Goal: Task Accomplishment & Management: Manage account settings

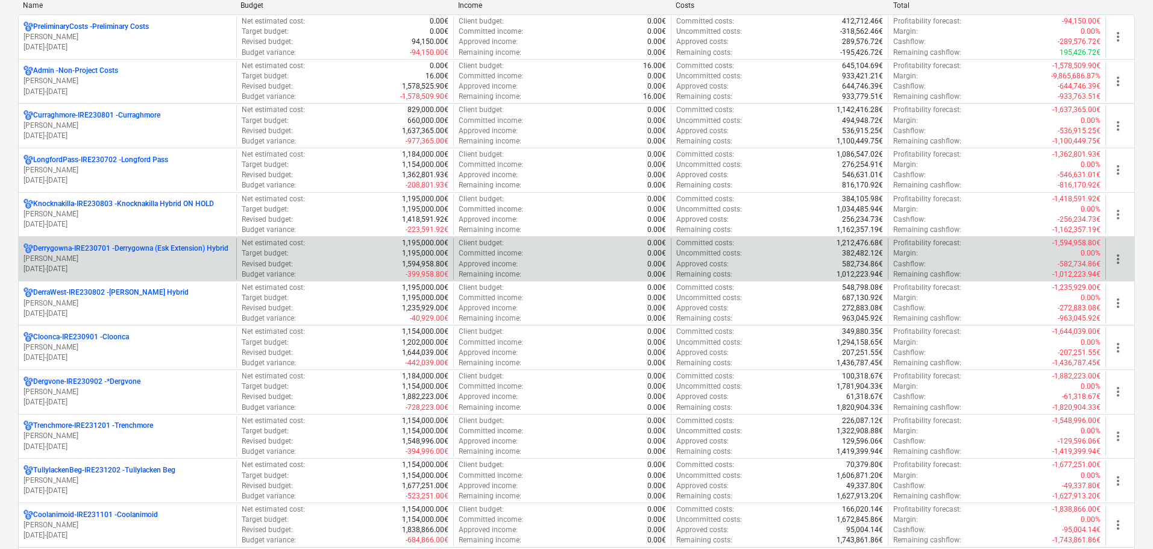
scroll to position [153, 0]
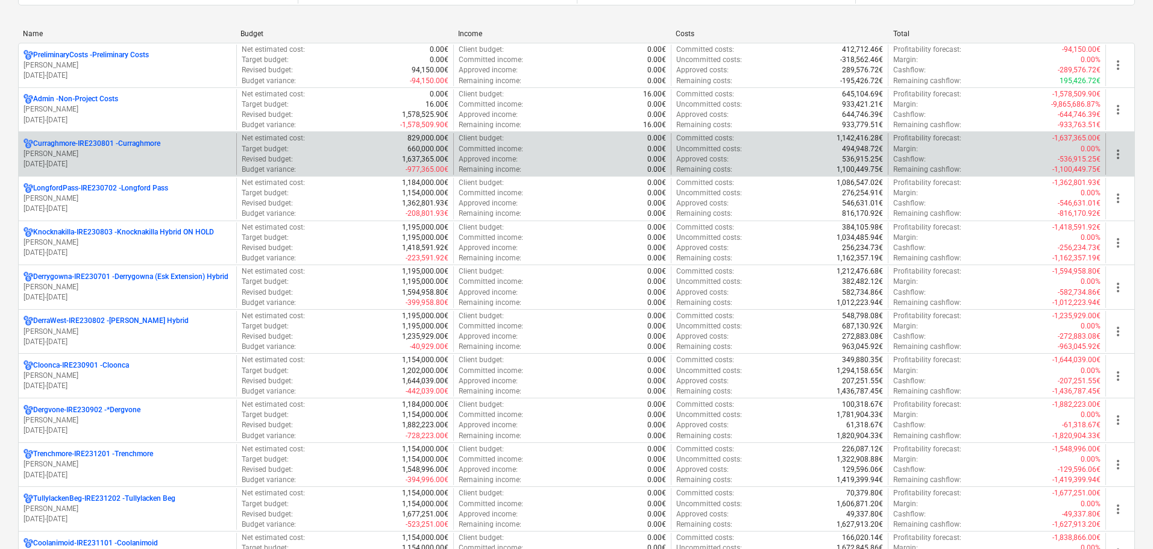
click at [114, 154] on p "[PERSON_NAME]" at bounding box center [128, 154] width 208 height 10
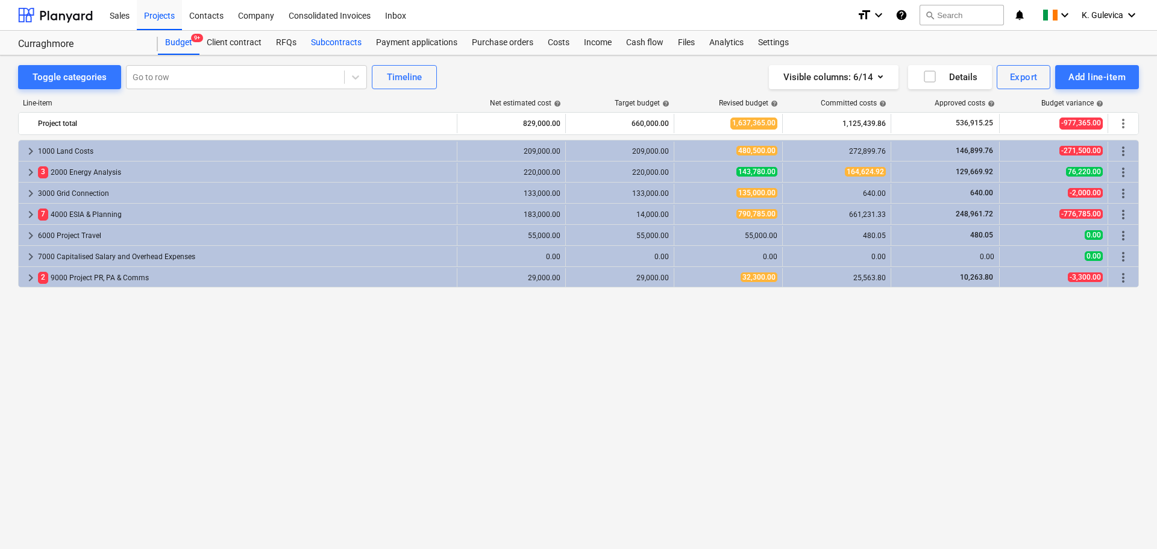
click at [344, 40] on div "Subcontracts" at bounding box center [336, 43] width 65 height 24
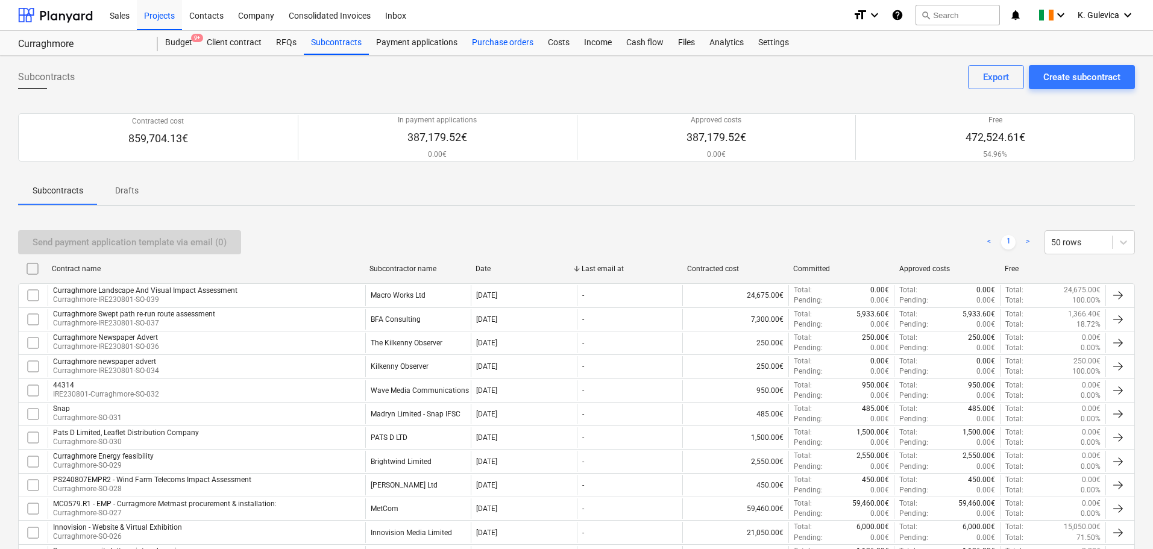
click at [498, 47] on div "Purchase orders" at bounding box center [503, 43] width 76 height 24
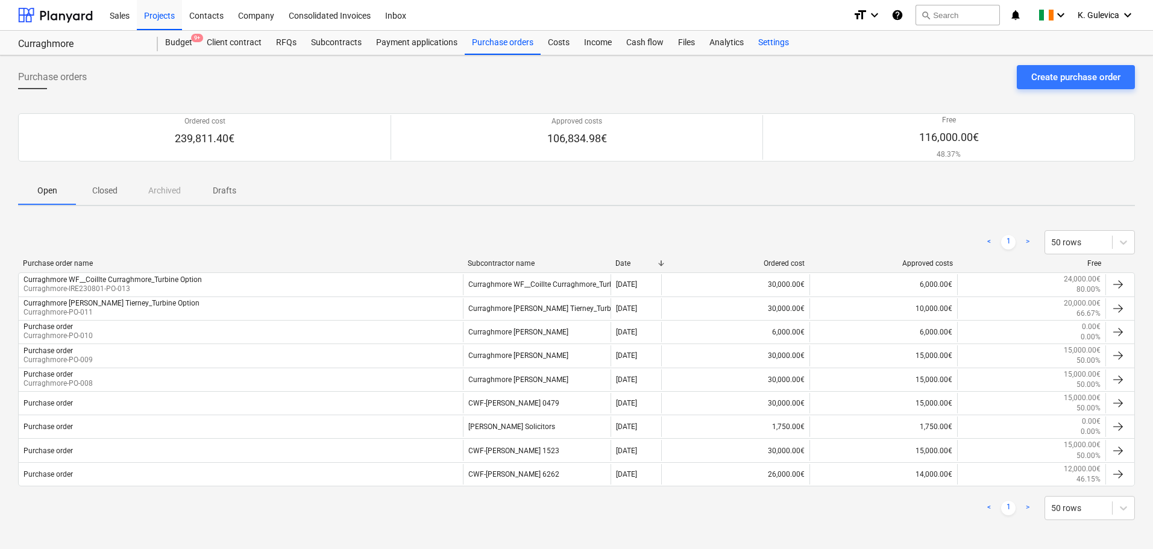
drag, startPoint x: 772, startPoint y: 43, endPoint x: 772, endPoint y: 50, distance: 6.7
click at [772, 43] on div "Settings" at bounding box center [773, 43] width 45 height 24
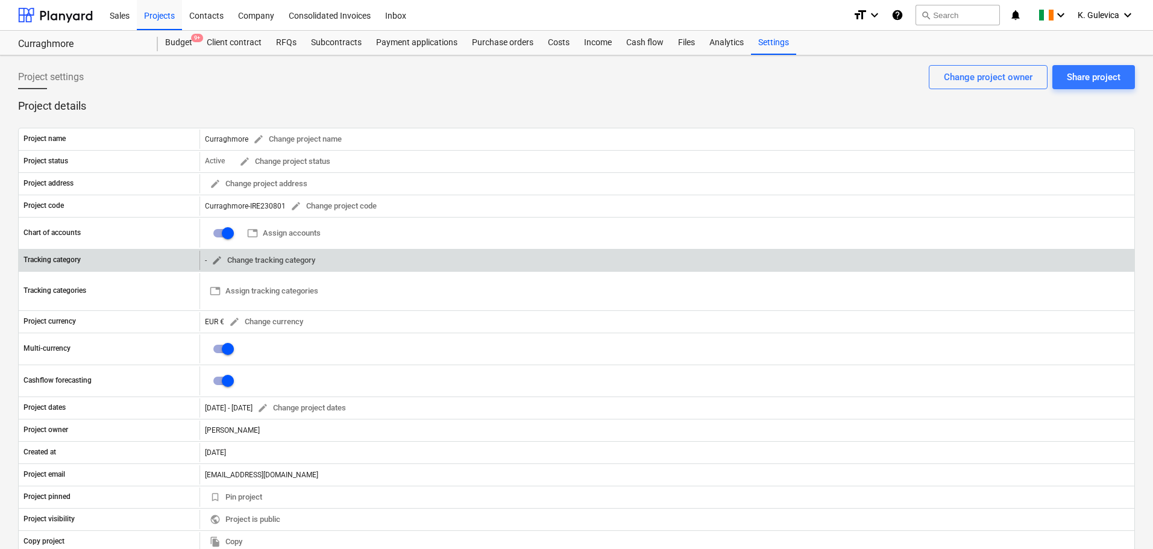
click at [296, 259] on span "edit Change tracking category" at bounding box center [264, 261] width 104 height 14
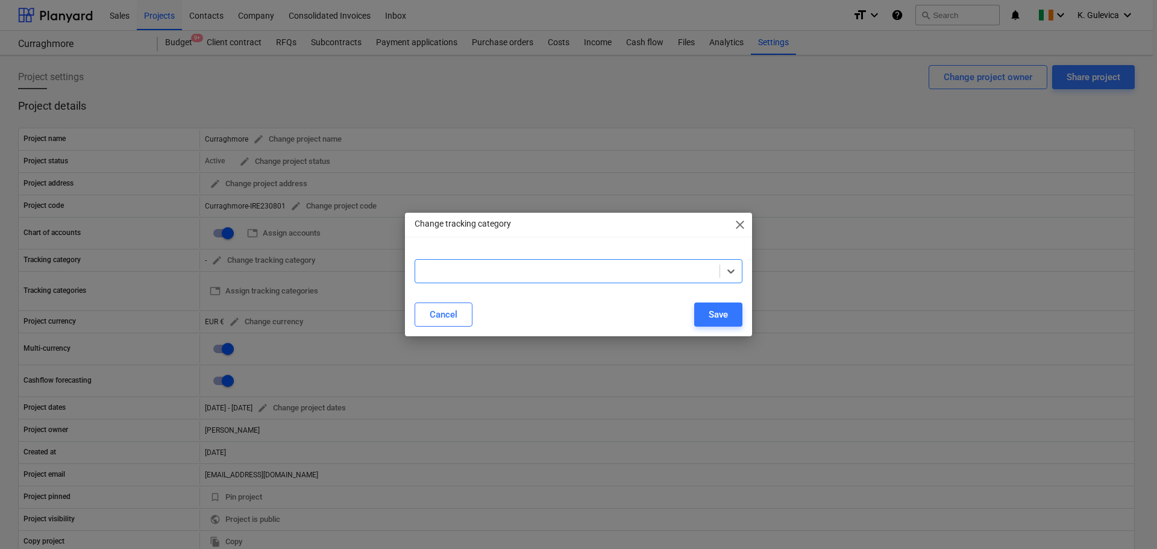
click at [733, 219] on span "close" at bounding box center [740, 225] width 14 height 14
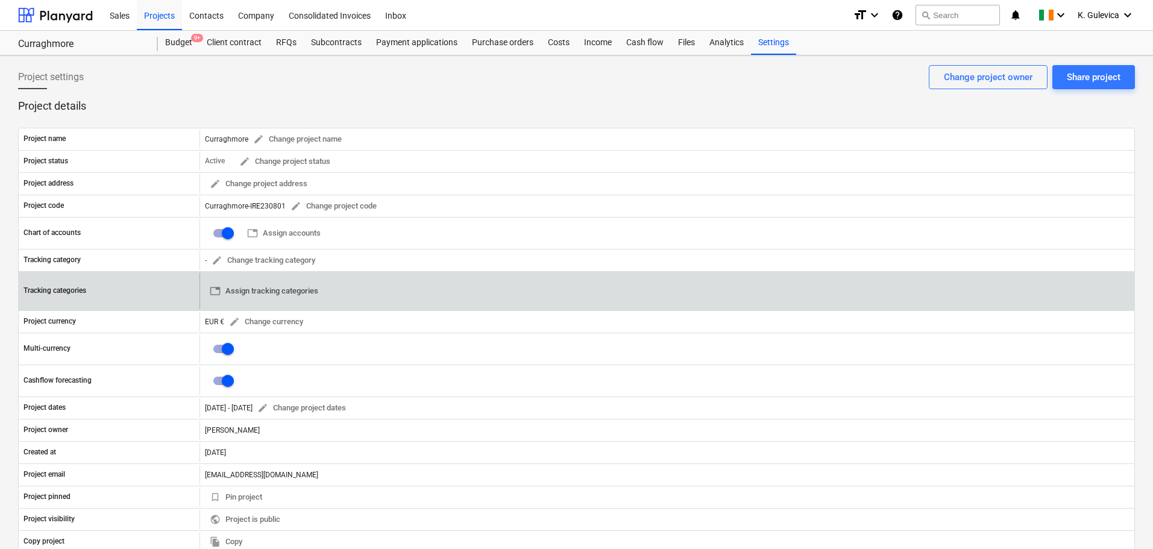
click at [306, 282] on button "table Assign tracking categories" at bounding box center [264, 291] width 118 height 19
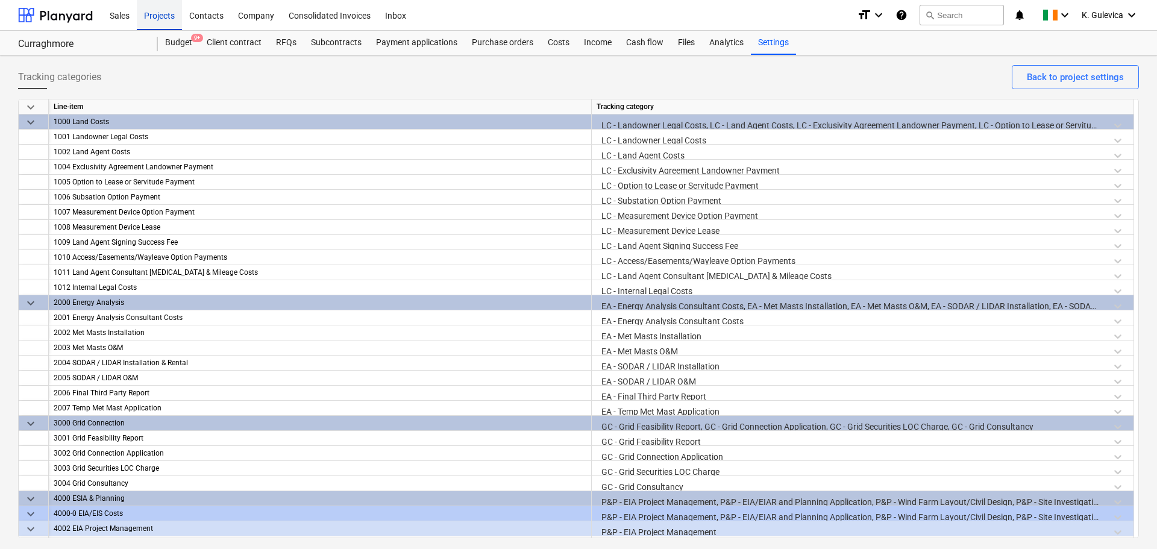
click at [159, 13] on div "Projects" at bounding box center [159, 14] width 45 height 31
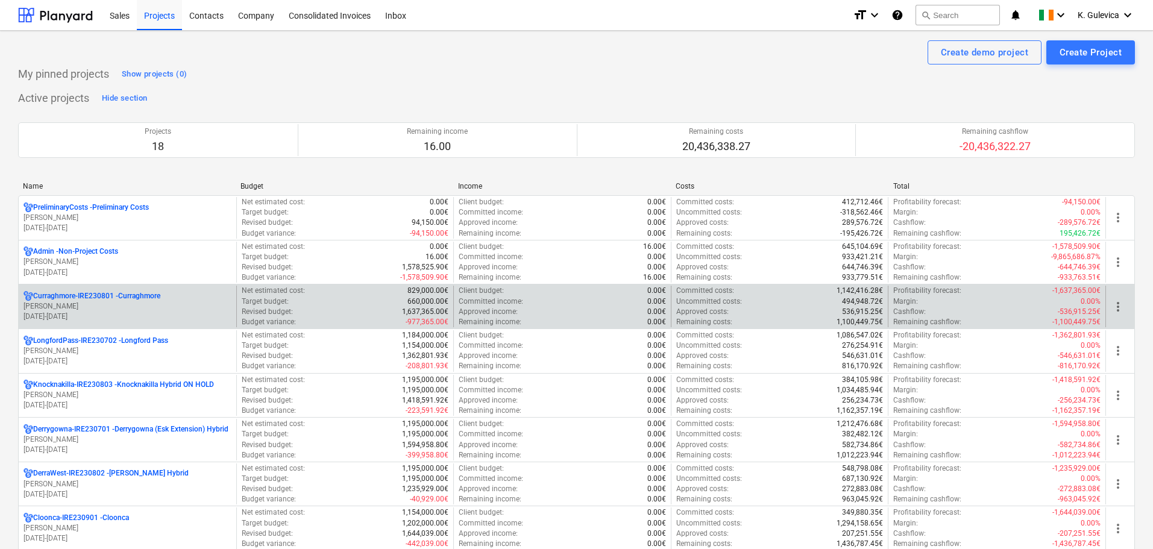
click at [109, 302] on p "[PERSON_NAME]" at bounding box center [128, 306] width 208 height 10
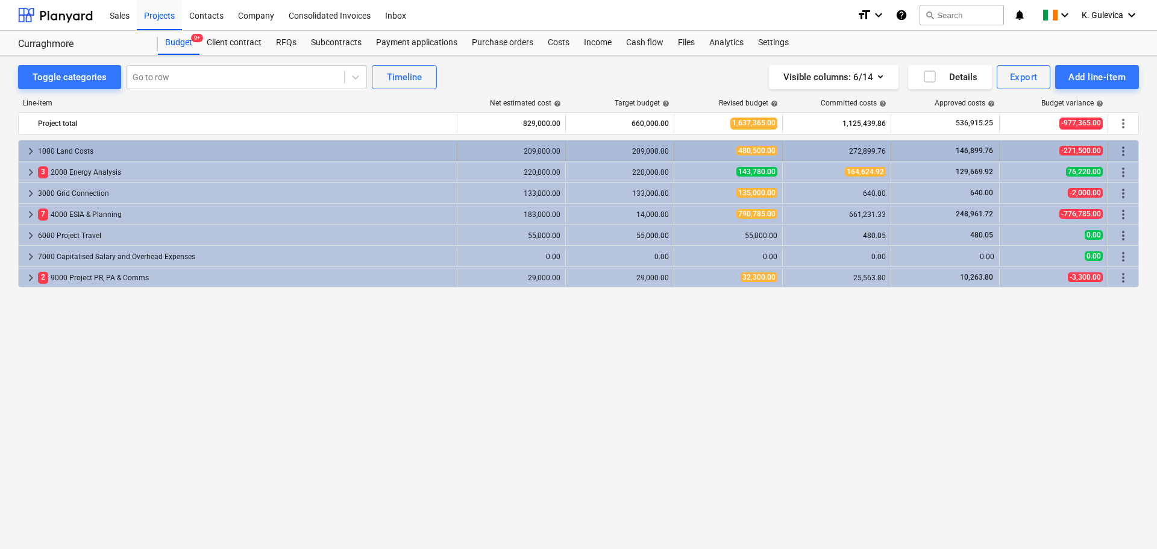
click at [33, 152] on span "keyboard_arrow_right" at bounding box center [31, 151] width 14 height 14
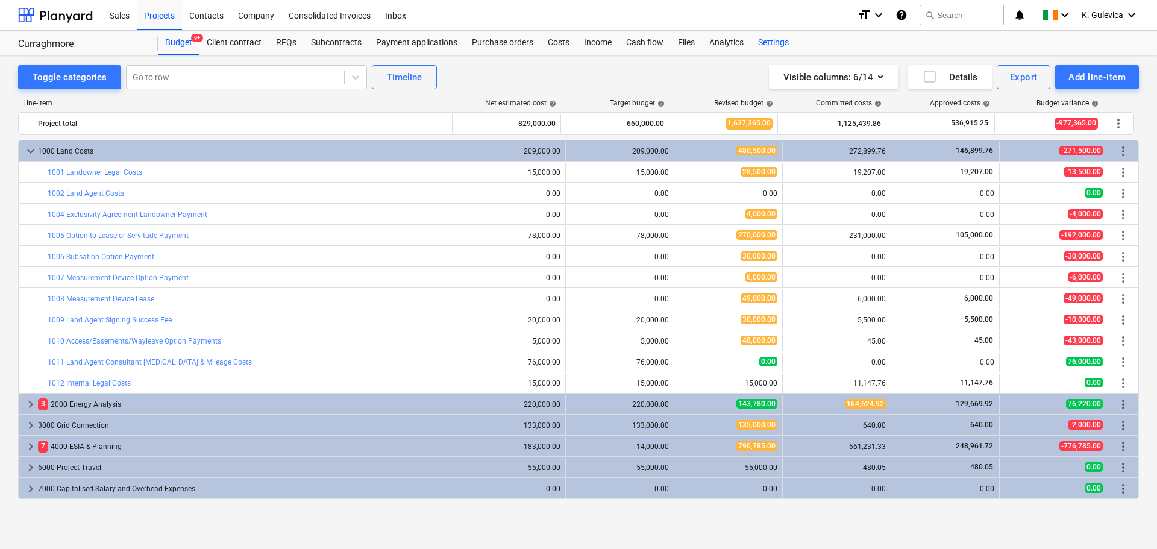
click at [783, 40] on div "Settings" at bounding box center [773, 43] width 45 height 24
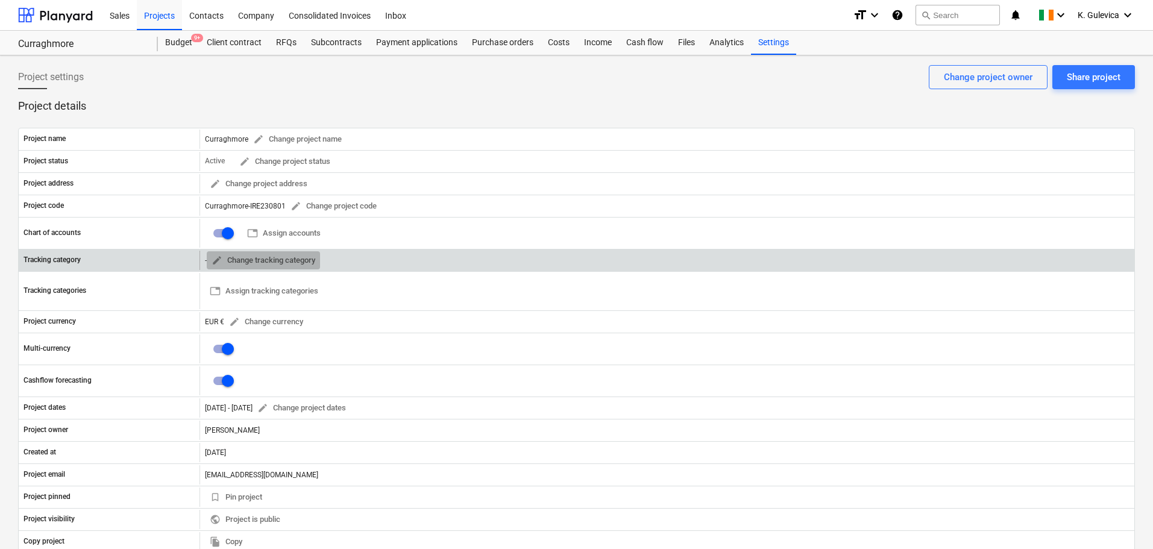
click at [268, 257] on span "edit Change tracking category" at bounding box center [264, 261] width 104 height 14
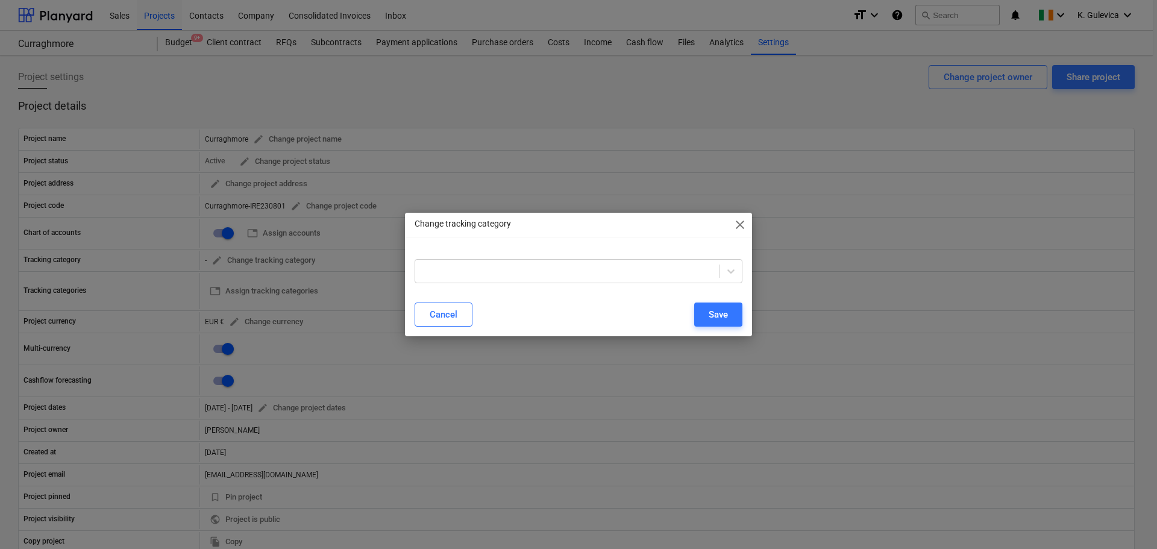
click at [276, 290] on div "Change tracking category close Cancel Save" at bounding box center [578, 274] width 1157 height 549
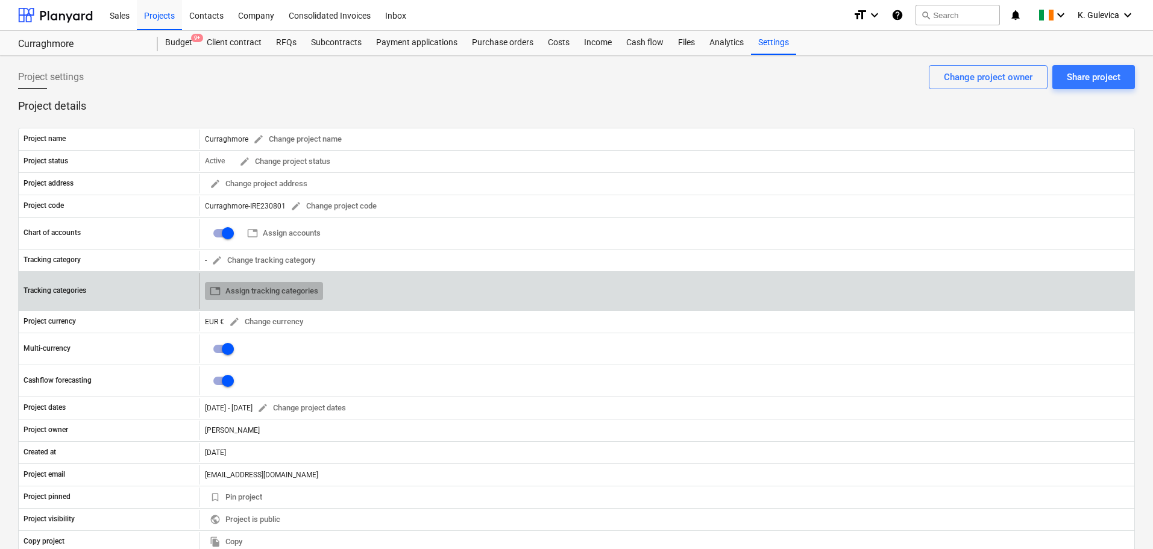
click at [240, 293] on span "table Assign tracking categories" at bounding box center [264, 292] width 109 height 14
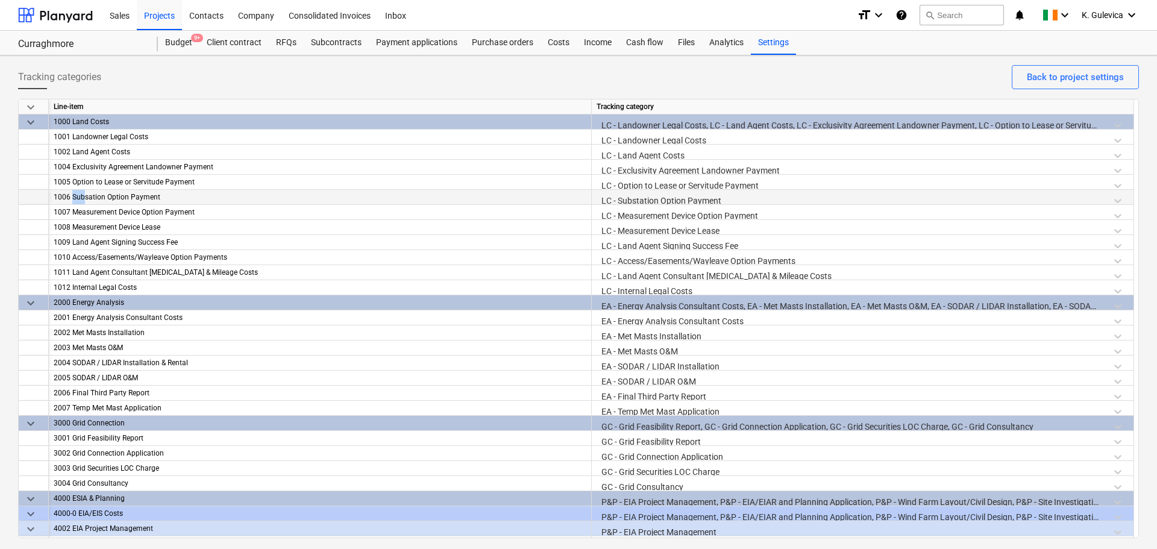
drag, startPoint x: 72, startPoint y: 197, endPoint x: 85, endPoint y: 191, distance: 14.0
click at [85, 191] on div "1006 Subsation Option Payment" at bounding box center [320, 197] width 533 height 15
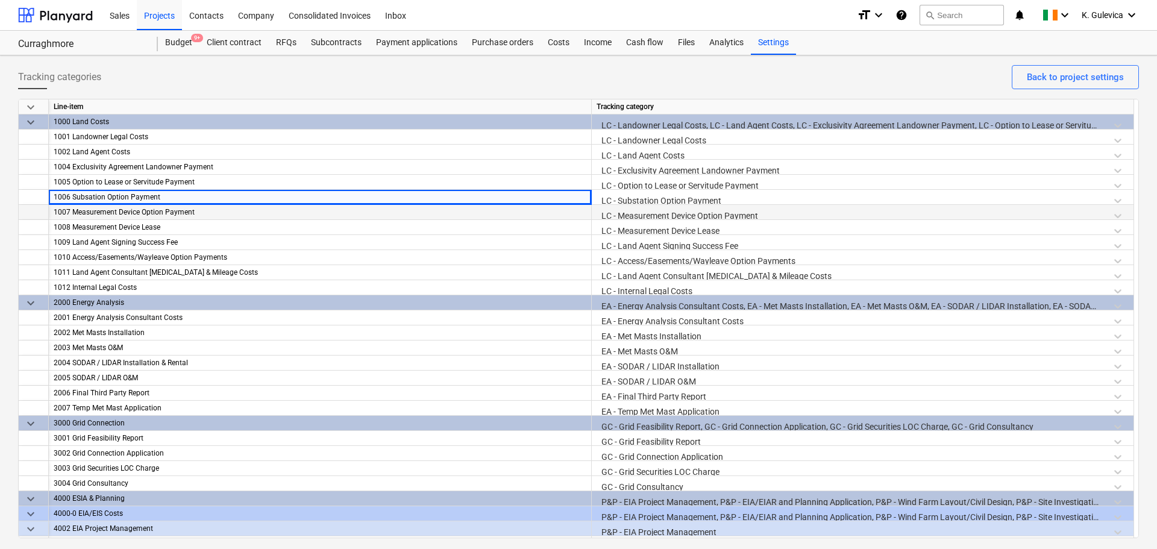
click at [168, 207] on div "1007 Measurement Device Option Payment" at bounding box center [320, 212] width 533 height 15
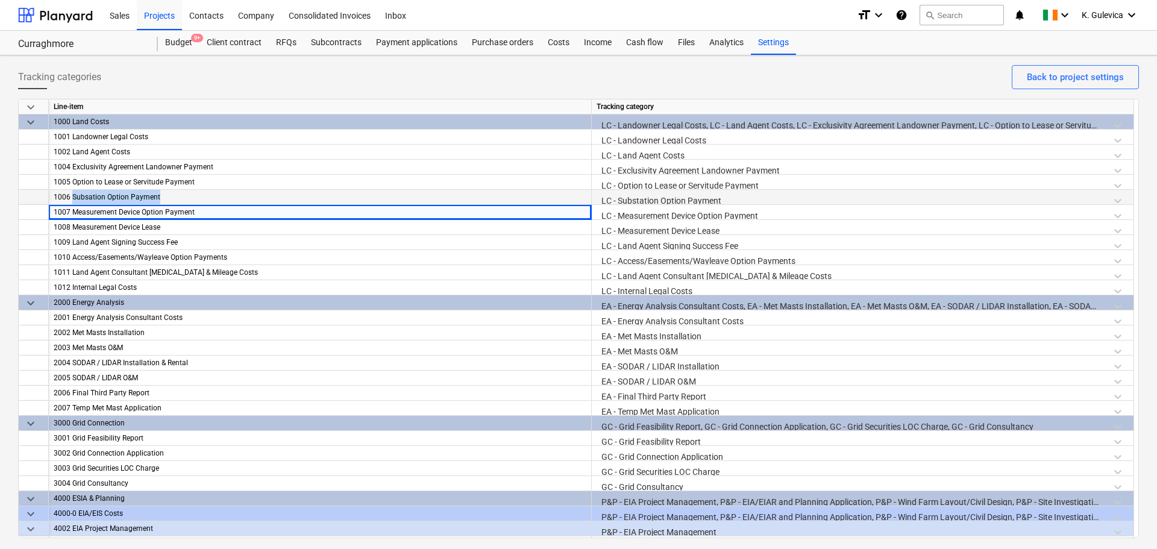
drag, startPoint x: 73, startPoint y: 195, endPoint x: 162, endPoint y: 192, distance: 88.6
click at [162, 192] on div "1006 Subsation Option Payment" at bounding box center [320, 197] width 533 height 15
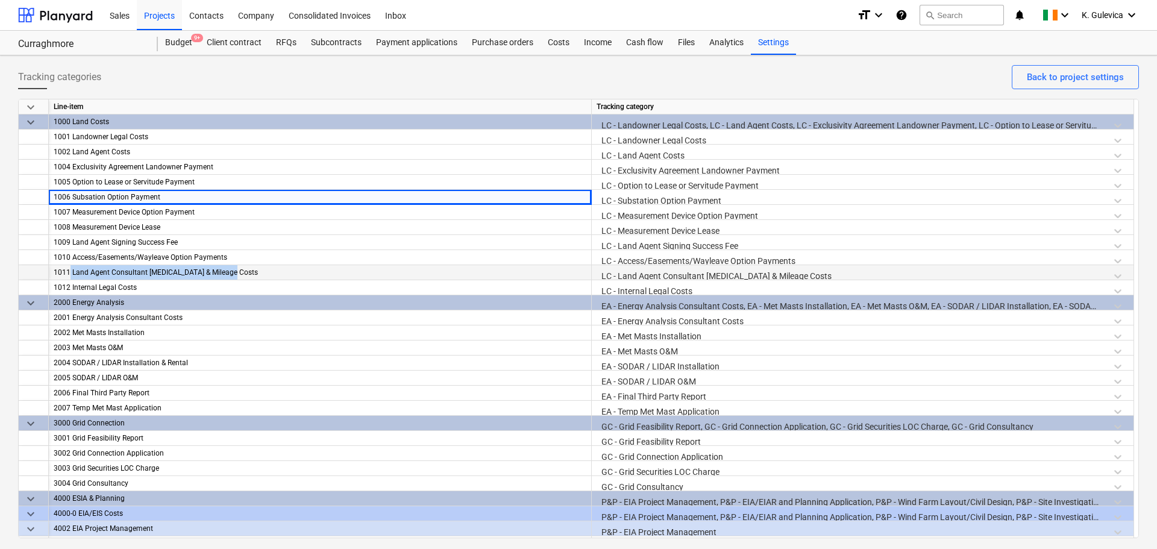
drag, startPoint x: 71, startPoint y: 271, endPoint x: 228, endPoint y: 275, distance: 158.0
click at [228, 275] on div "1011 Land Agent Consultant [MEDICAL_DATA] & Mileage Costs" at bounding box center [320, 272] width 533 height 15
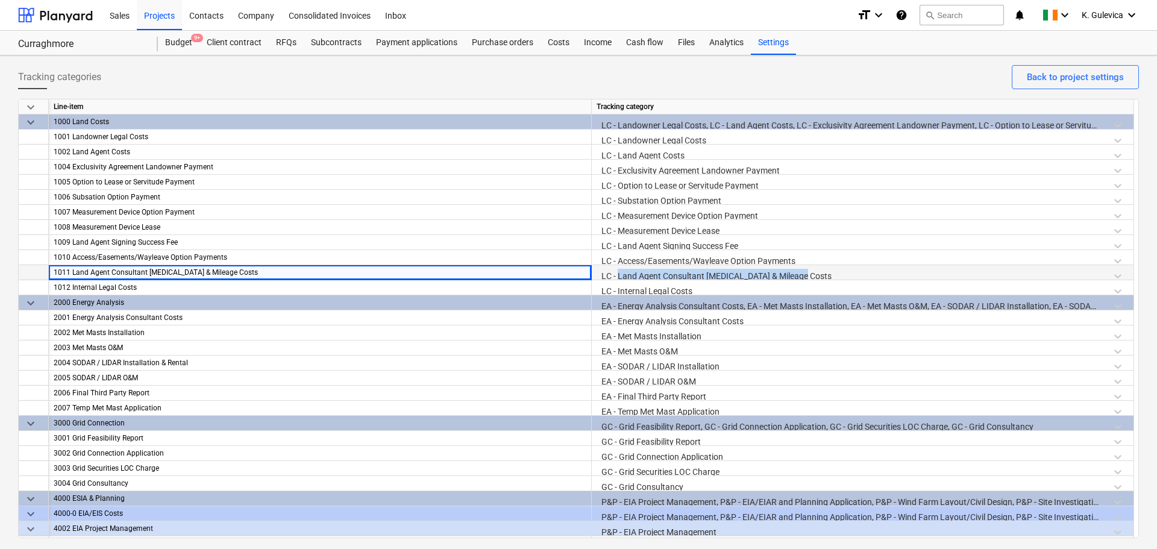
drag, startPoint x: 618, startPoint y: 278, endPoint x: 810, endPoint y: 272, distance: 191.2
click at [810, 272] on div "LC - Land Agent Consultant [MEDICAL_DATA] & Mileage Costs" at bounding box center [863, 275] width 532 height 21
